Goal: Task Accomplishment & Management: Manage account settings

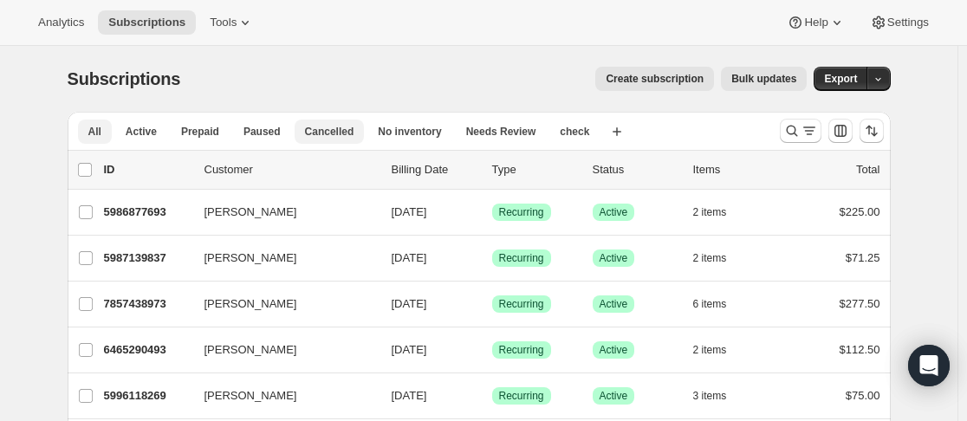
click at [351, 136] on button "Cancelled" at bounding box center [329, 132] width 70 height 24
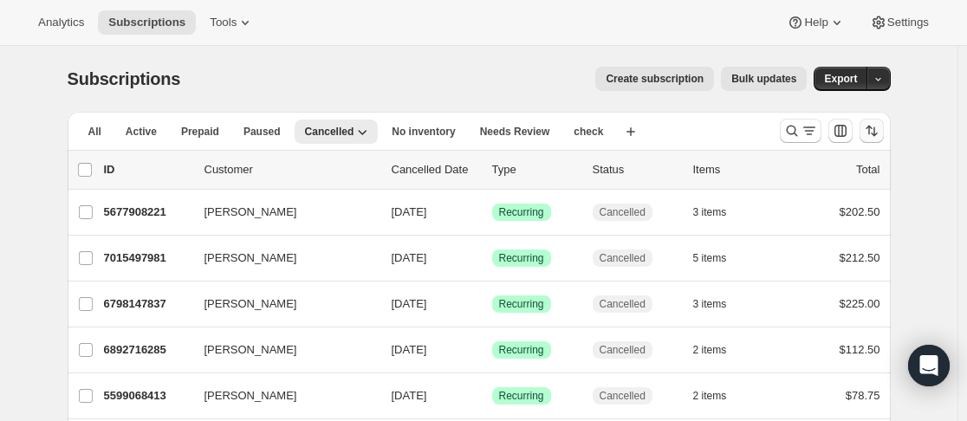
click at [863, 126] on button "Sort the results" at bounding box center [871, 131] width 24 height 24
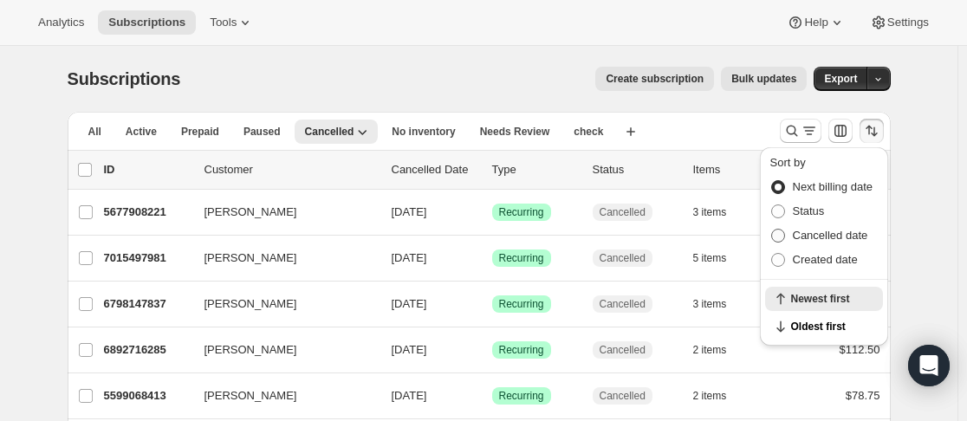
click at [840, 238] on span "Cancelled date" at bounding box center [829, 235] width 75 height 13
click at [772, 230] on input "Cancelled date" at bounding box center [771, 229] width 1 height 1
radio input "true"
click at [829, 324] on span "Newest first" at bounding box center [831, 327] width 81 height 14
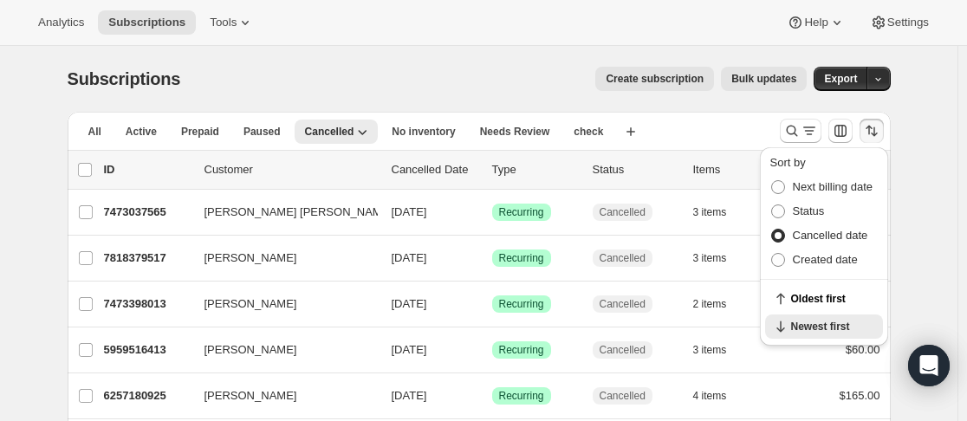
click at [675, 136] on div "All Active Prepaid Paused Cancelled No inventory Needs Review check More views …" at bounding box center [417, 131] width 698 height 38
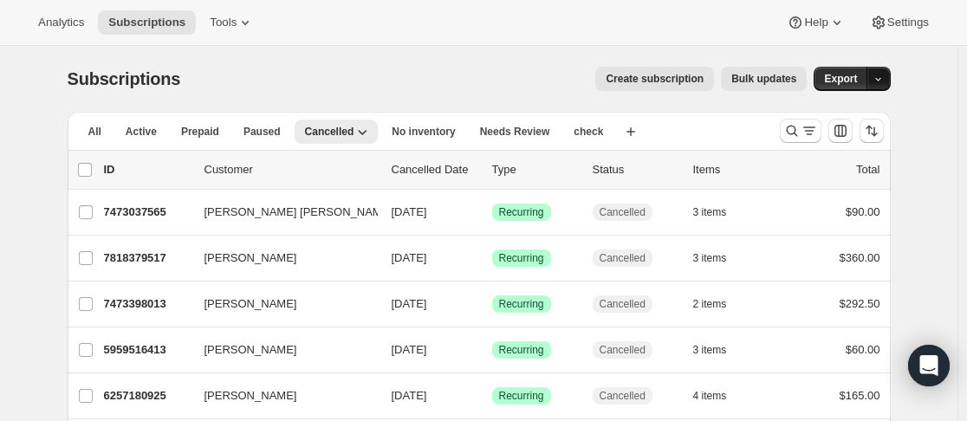
click at [880, 74] on icon "button" at bounding box center [877, 79] width 11 height 11
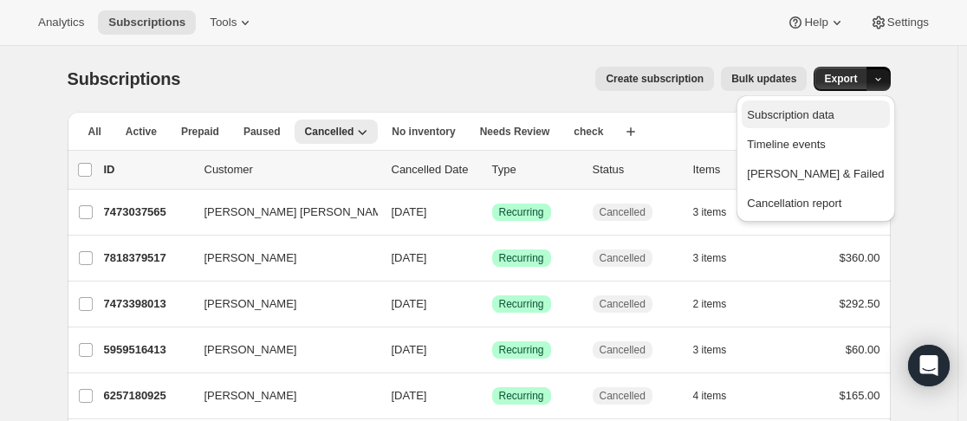
click at [833, 110] on span "Subscription data" at bounding box center [790, 114] width 87 height 13
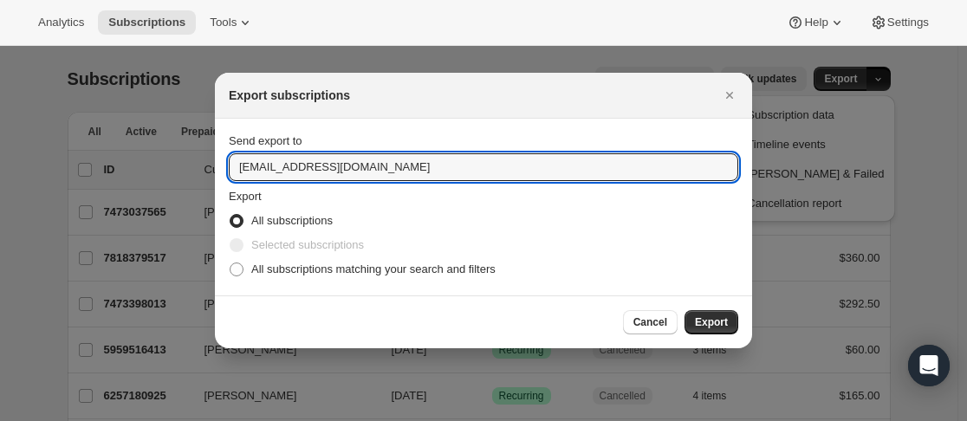
drag, startPoint x: 419, startPoint y: 174, endPoint x: 151, endPoint y: 165, distance: 268.6
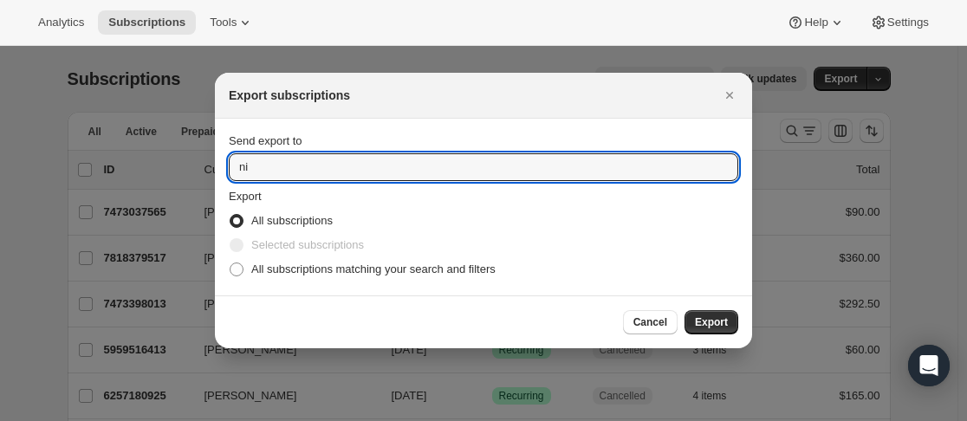
type input "n"
type input "[EMAIL_ADDRESS][DOMAIN_NAME]"
click at [713, 328] on span "Export" at bounding box center [711, 322] width 33 height 14
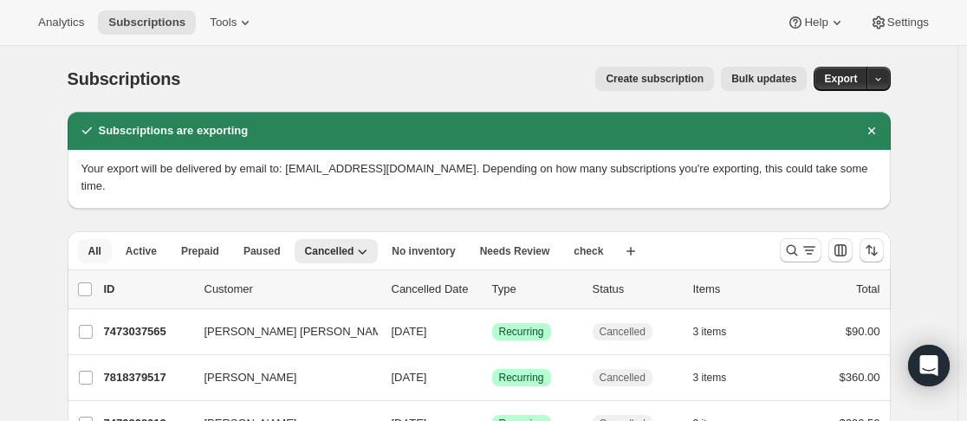
drag, startPoint x: 113, startPoint y: 241, endPoint x: 365, endPoint y: 184, distance: 259.3
click at [112, 241] on button "All" at bounding box center [95, 251] width 34 height 24
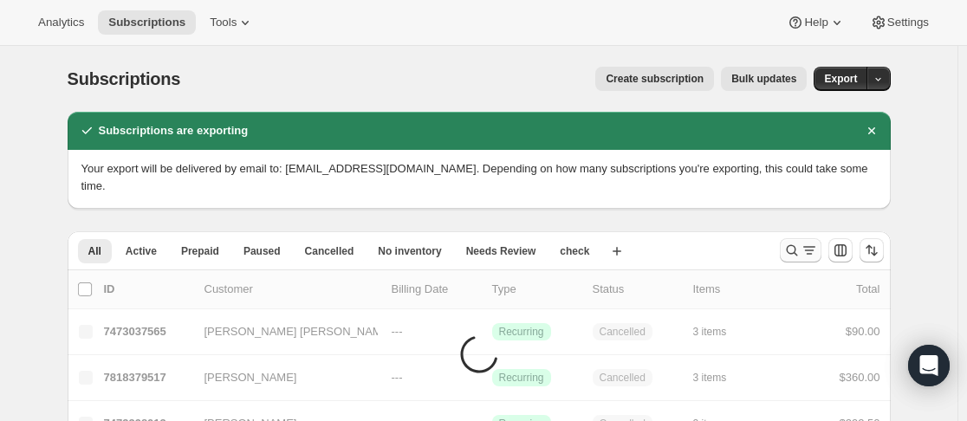
click at [794, 242] on icon "Search and filter results" at bounding box center [791, 250] width 17 height 17
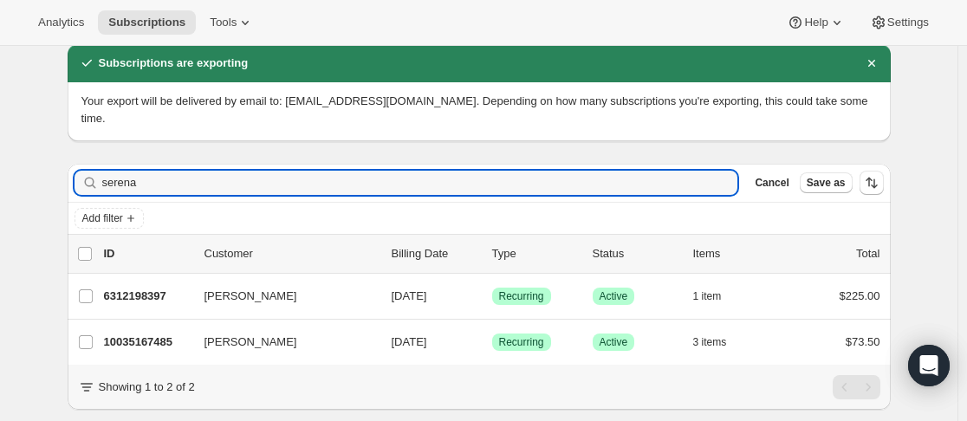
scroll to position [87, 0]
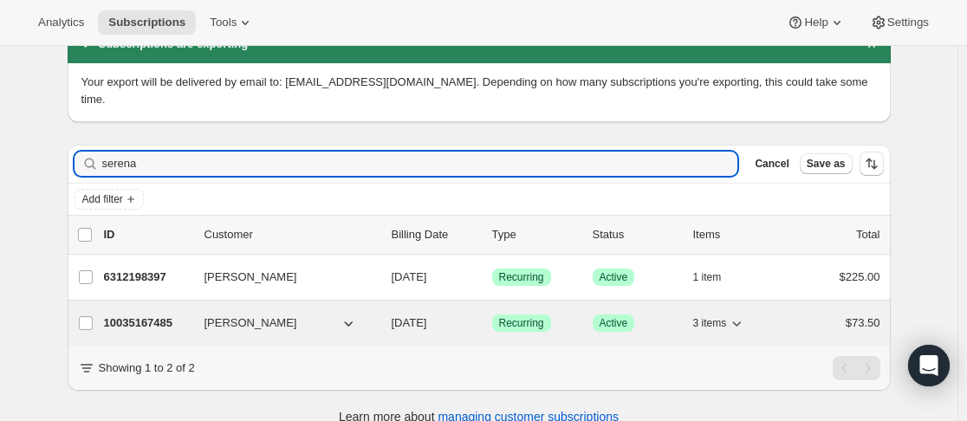
type input "serena"
click at [200, 311] on div "10035167485 [PERSON_NAME] [DATE] Success Recurring Success Active 3 items $73.50" at bounding box center [492, 323] width 776 height 24
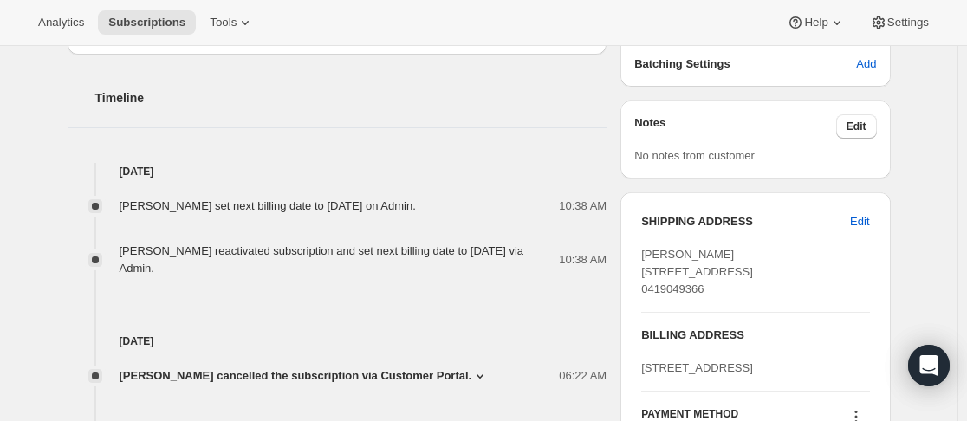
scroll to position [606, 0]
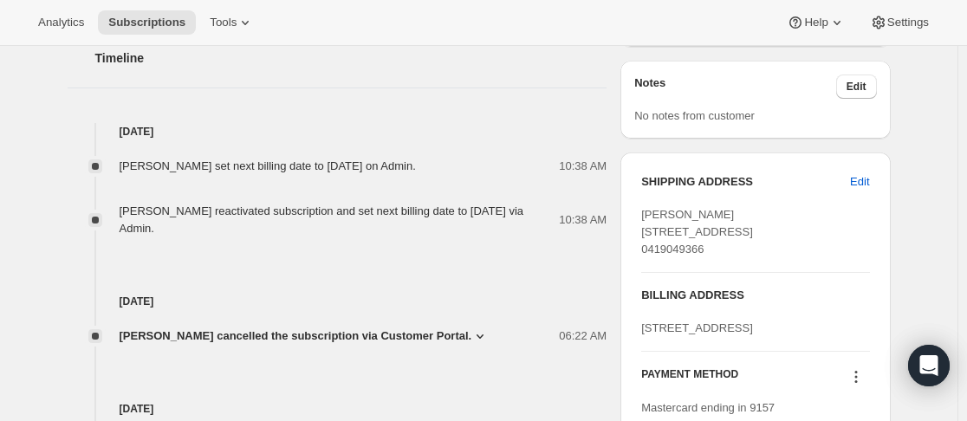
click at [476, 337] on icon at bounding box center [479, 336] width 7 height 4
click at [471, 337] on icon at bounding box center [479, 335] width 17 height 17
click at [476, 337] on icon at bounding box center [479, 336] width 7 height 4
click at [471, 337] on icon at bounding box center [479, 335] width 17 height 17
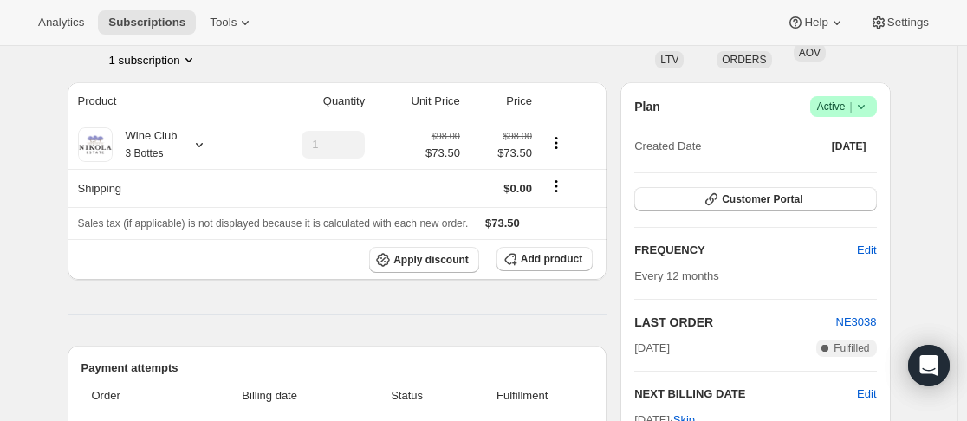
scroll to position [0, 0]
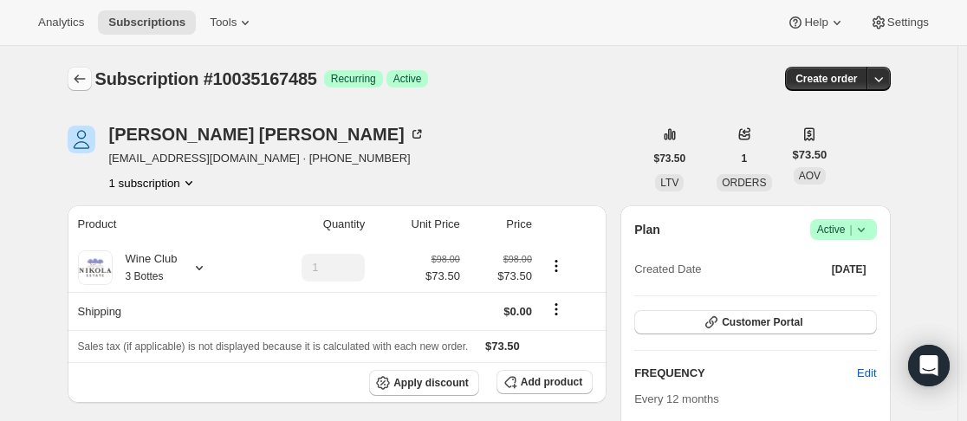
click at [77, 78] on icon "Subscriptions" at bounding box center [79, 78] width 17 height 17
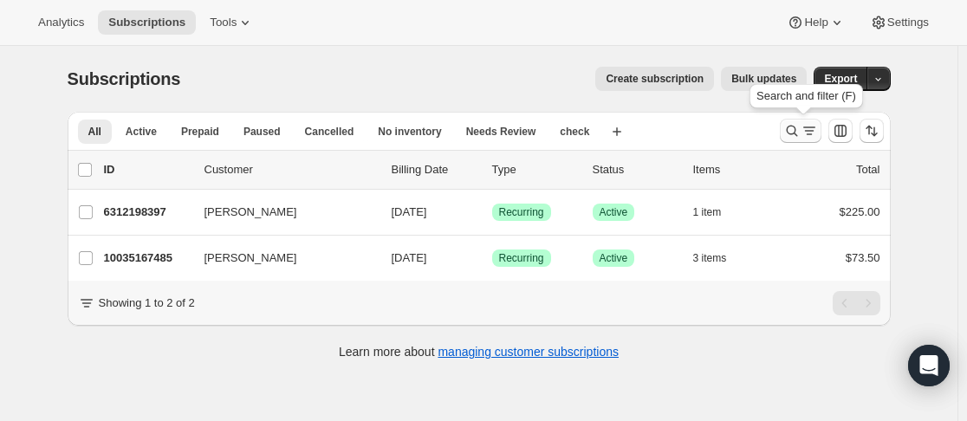
click at [792, 134] on icon "Search and filter results" at bounding box center [791, 130] width 17 height 17
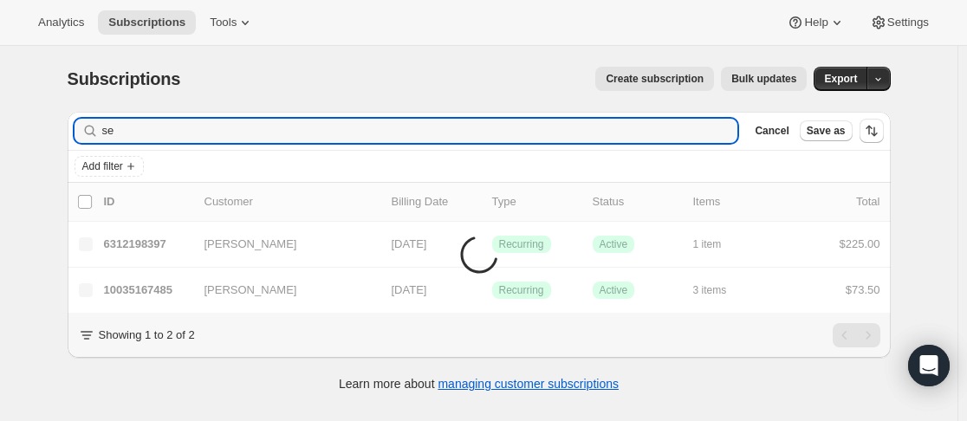
type input "s"
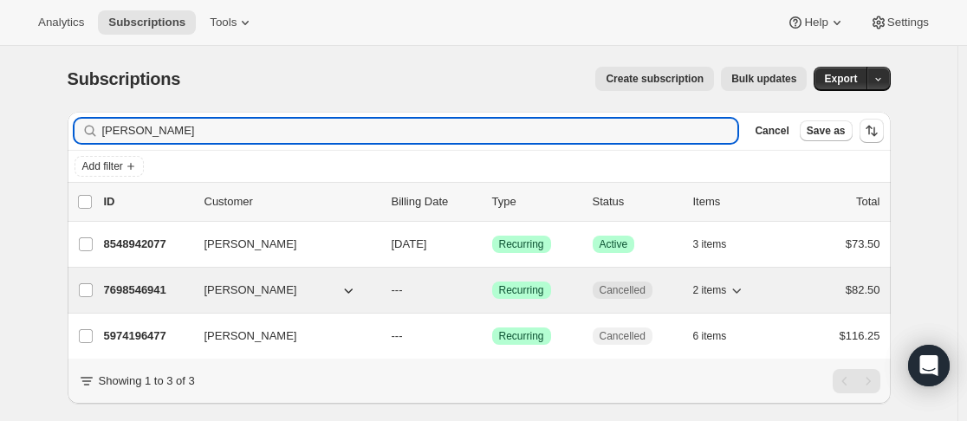
type input "[PERSON_NAME]"
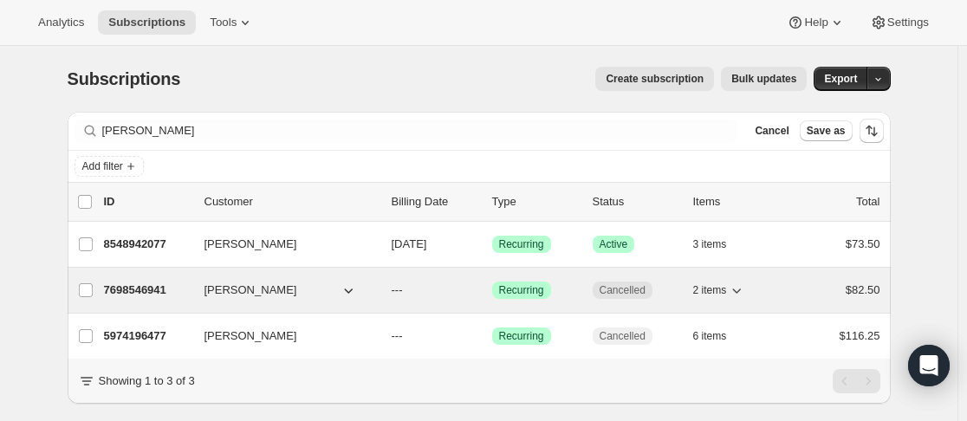
click at [196, 287] on div "7698546941 [PERSON_NAME] --- Success Recurring Cancelled 2 items $82.50" at bounding box center [492, 290] width 776 height 24
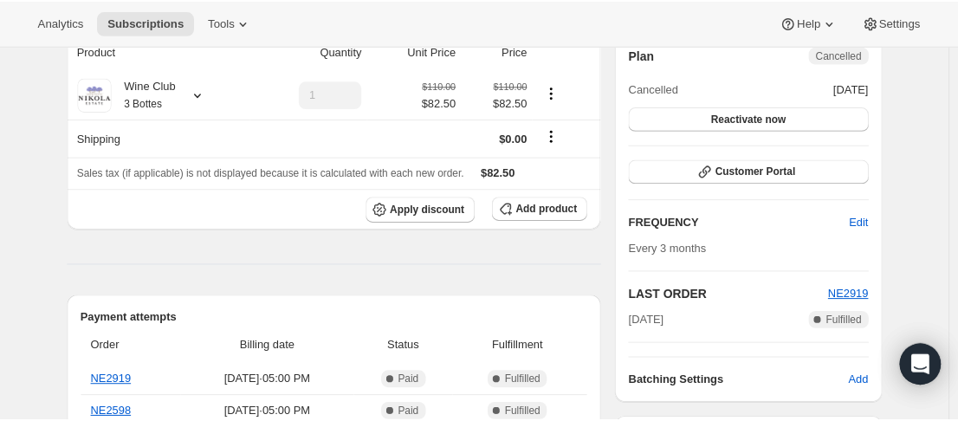
scroll to position [260, 0]
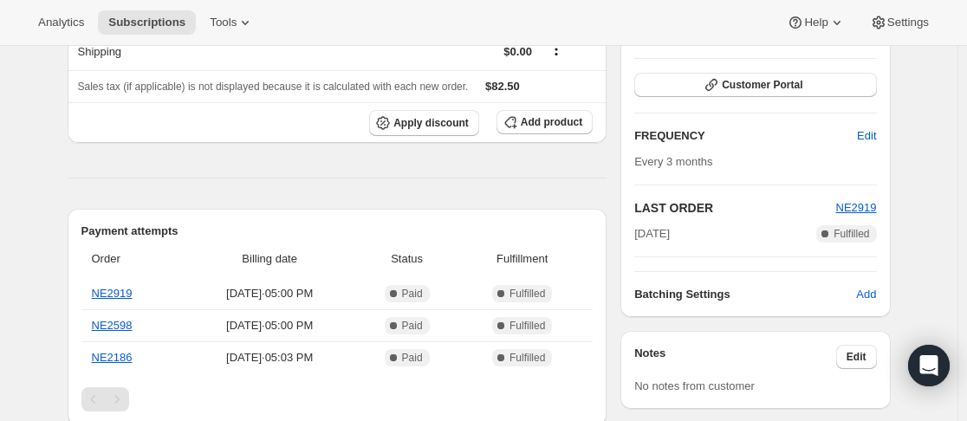
click at [124, 404] on div "Pagination" at bounding box center [117, 399] width 24 height 24
